Goal: Task Accomplishment & Management: Manage account settings

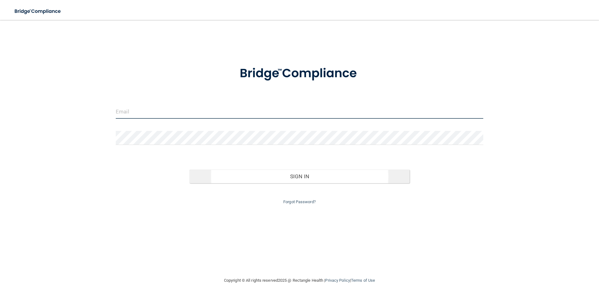
type input "[EMAIL_ADDRESS][DOMAIN_NAME]"
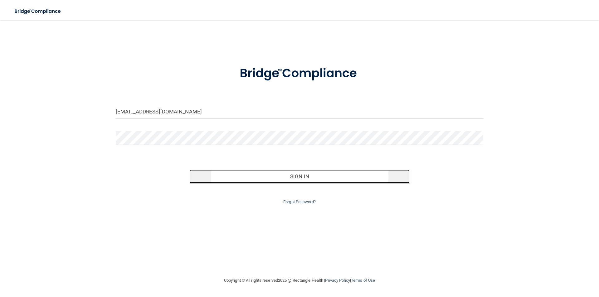
click at [270, 178] on button "Sign In" at bounding box center [299, 177] width 220 height 14
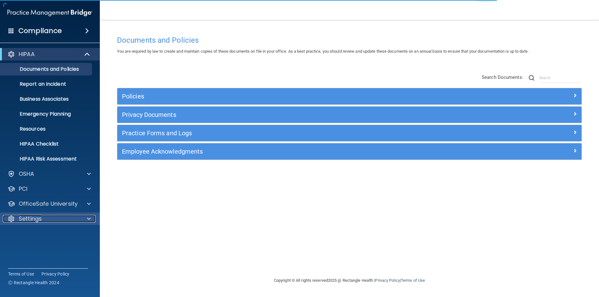
click at [27, 220] on p "Settings" at bounding box center [30, 218] width 23 height 7
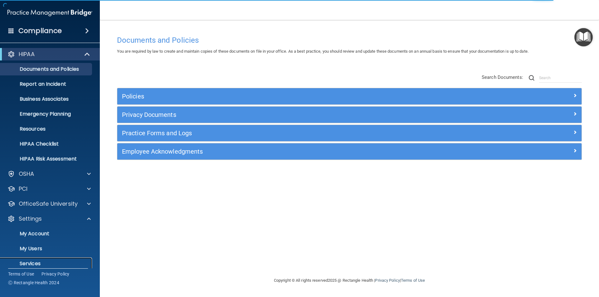
click at [25, 266] on p "Services" at bounding box center [46, 264] width 85 height 6
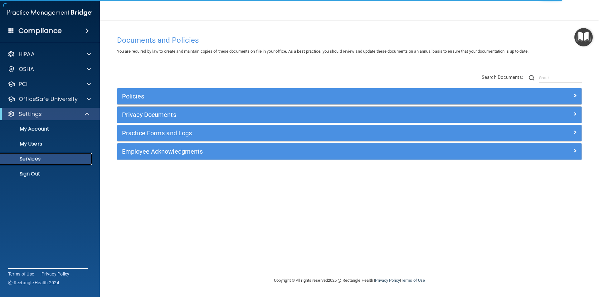
click at [54, 158] on p "Services" at bounding box center [46, 159] width 85 height 6
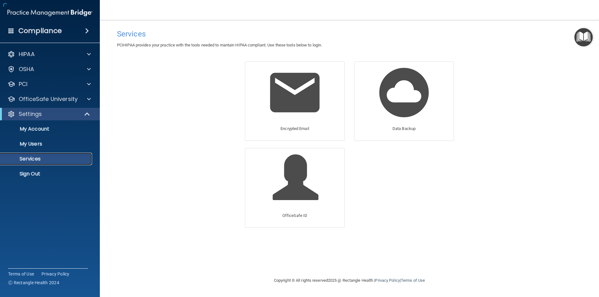
click at [29, 156] on p "Services" at bounding box center [46, 159] width 85 height 6
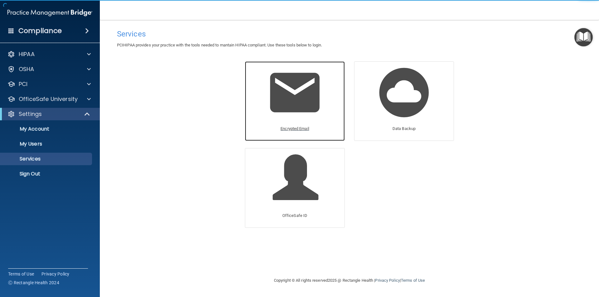
click at [307, 109] on img at bounding box center [294, 92] width 59 height 59
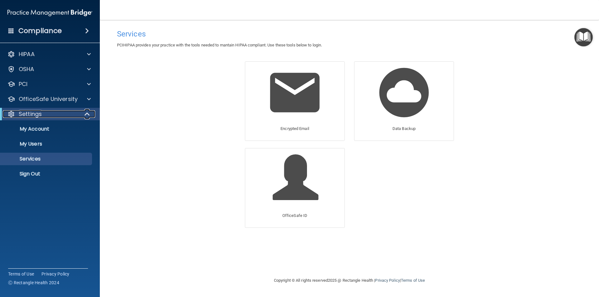
click at [88, 113] on span at bounding box center [87, 113] width 5 height 7
click at [88, 113] on span at bounding box center [89, 113] width 4 height 7
